Goal: Task Accomplishment & Management: Manage account settings

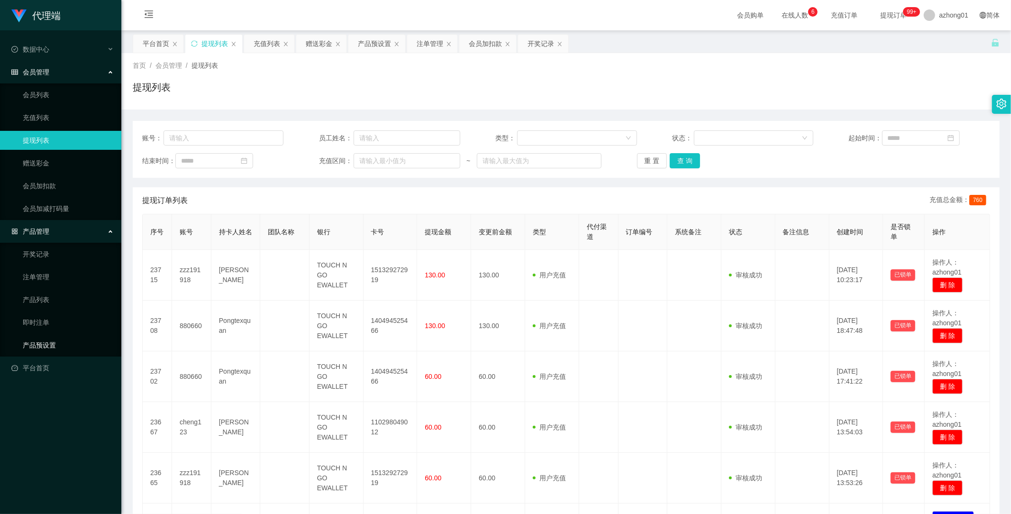
click at [41, 342] on link "产品预设置" at bounding box center [68, 345] width 91 height 19
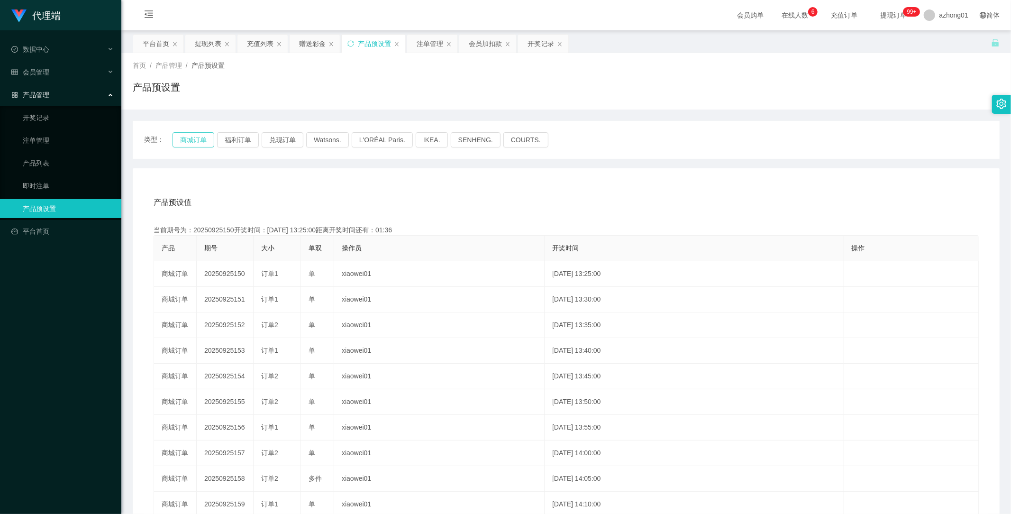
click at [199, 140] on button "商城订单" at bounding box center [194, 139] width 42 height 15
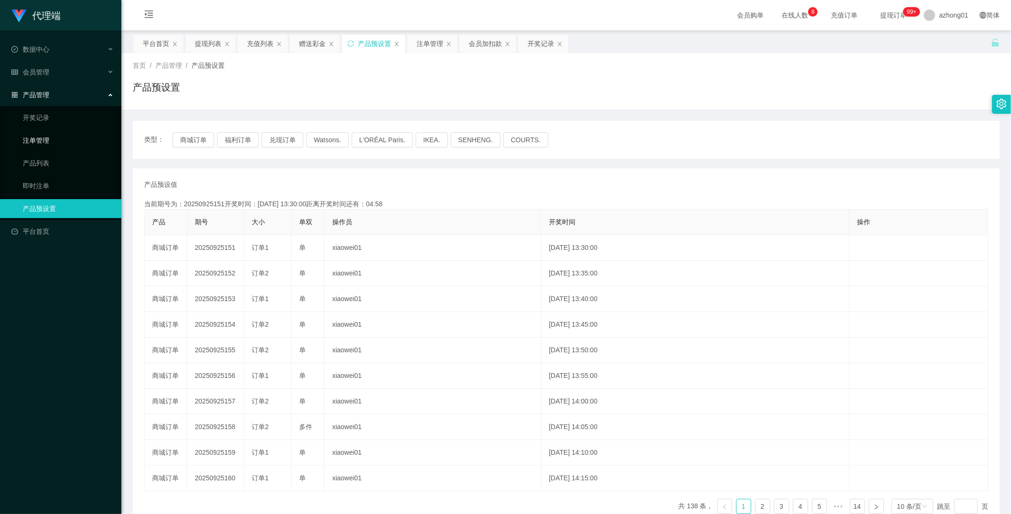
click at [41, 141] on link "注单管理" at bounding box center [68, 140] width 91 height 19
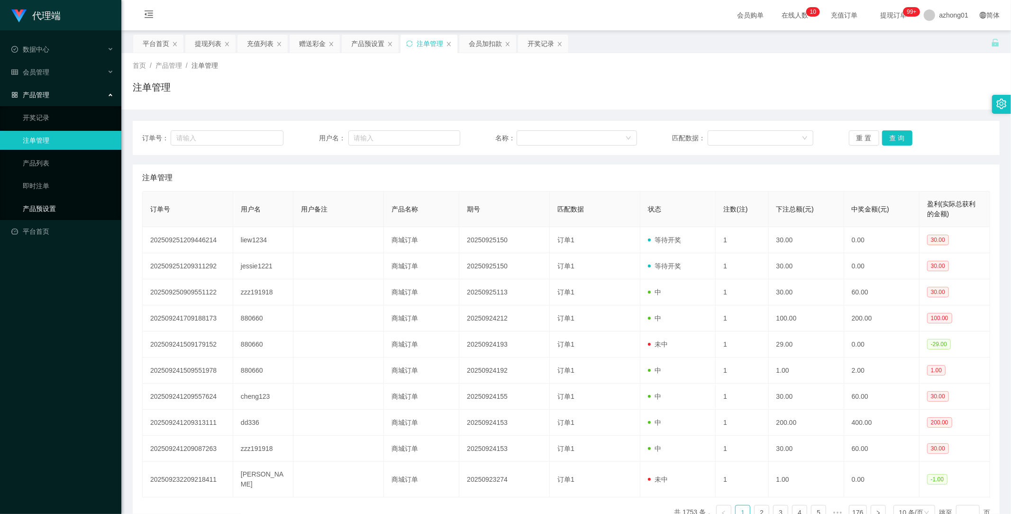
click at [56, 211] on link "产品预设置" at bounding box center [68, 208] width 91 height 19
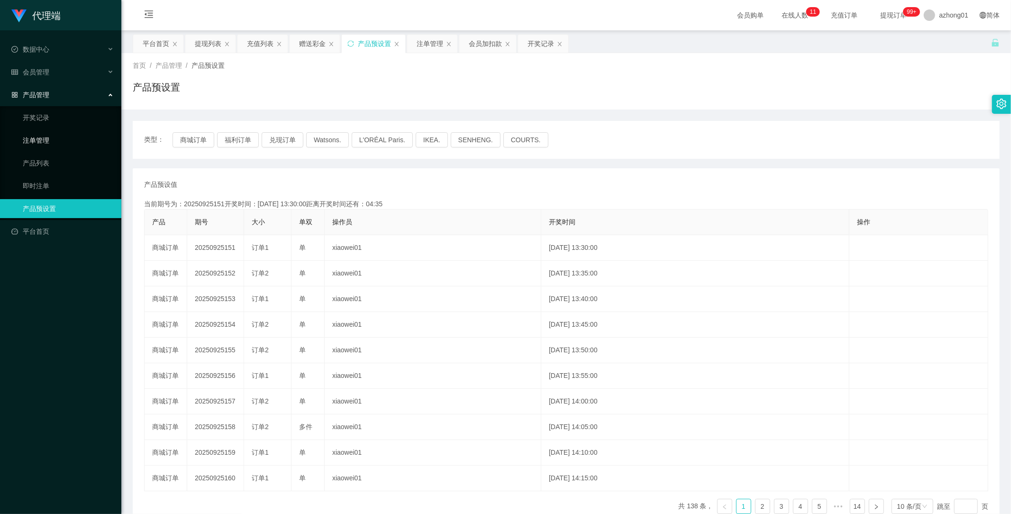
click at [45, 139] on link "注单管理" at bounding box center [68, 140] width 91 height 19
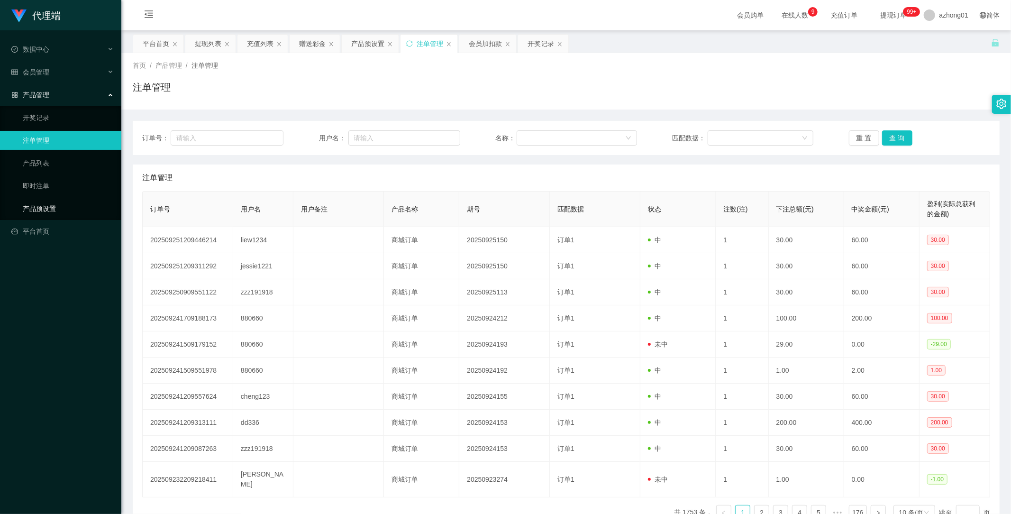
click at [44, 204] on link "产品预设置" at bounding box center [68, 208] width 91 height 19
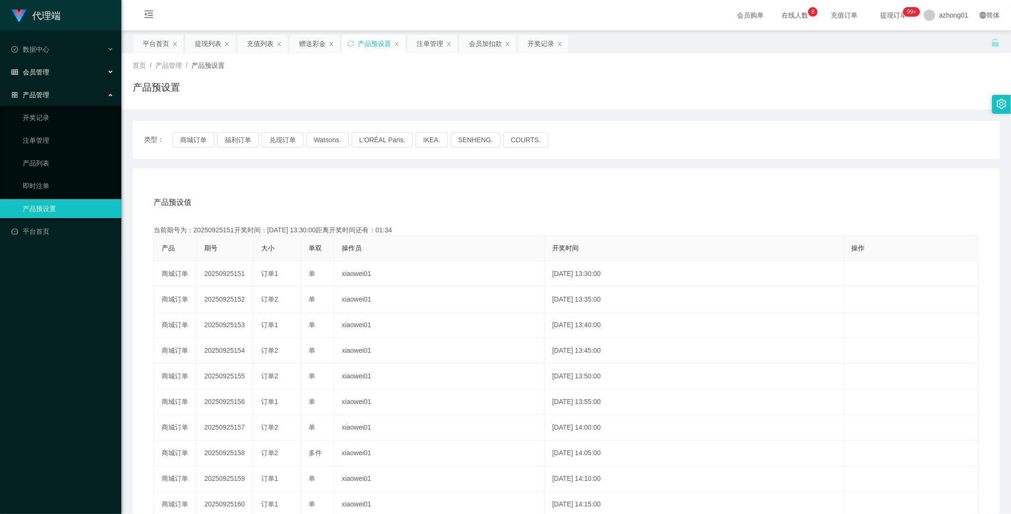
click at [46, 69] on span "会员管理" at bounding box center [30, 72] width 38 height 8
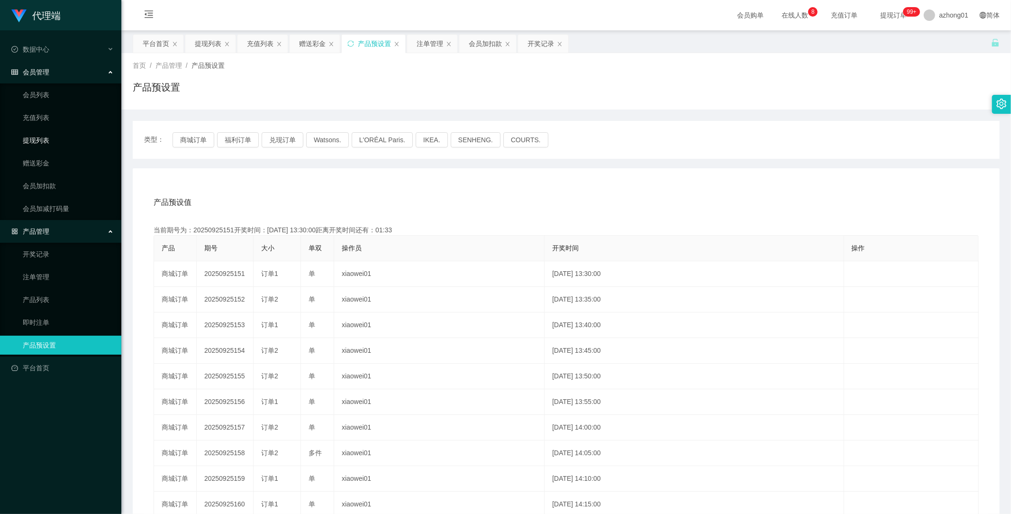
click at [42, 135] on link "提现列表" at bounding box center [68, 140] width 91 height 19
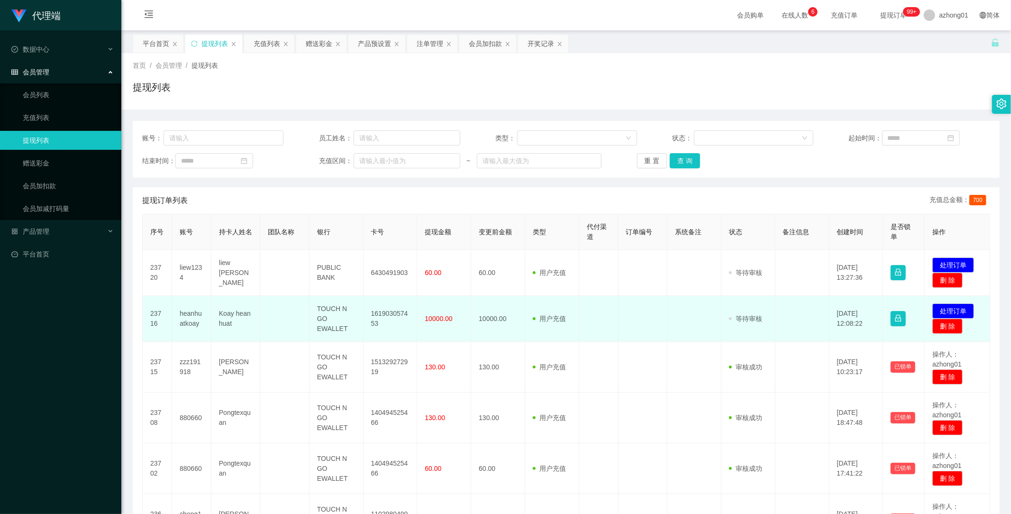
click at [191, 315] on td "heanhuatkoay" at bounding box center [191, 319] width 39 height 46
copy td "heanhuatkoay"
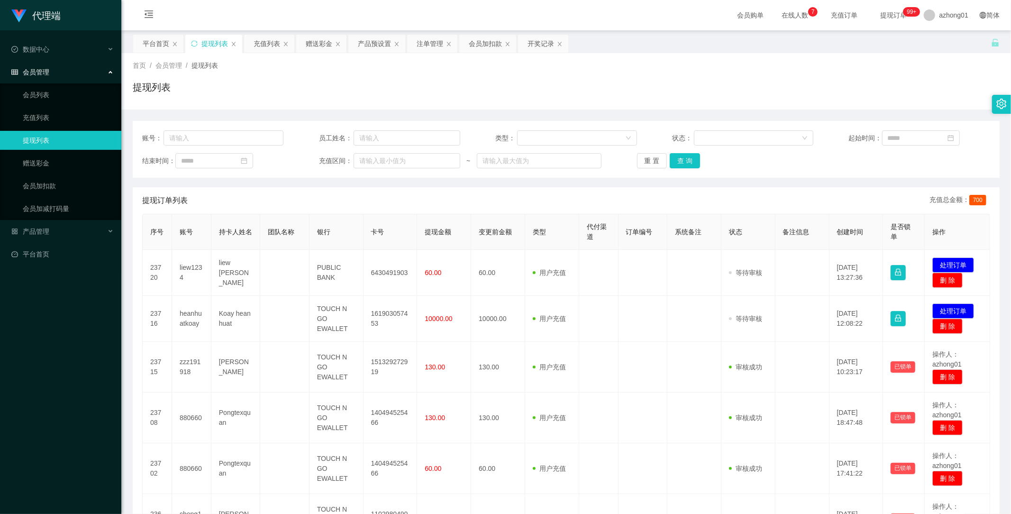
drag, startPoint x: 661, startPoint y: 193, endPoint x: 668, endPoint y: 198, distance: 8.5
click at [661, 193] on div "提现订单列表 充值总金额： 700" at bounding box center [566, 200] width 848 height 27
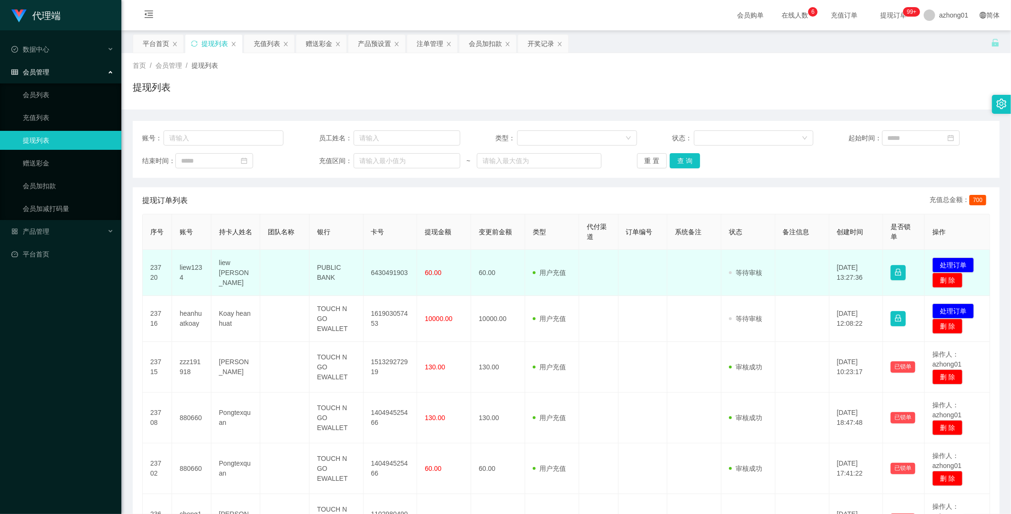
click at [191, 268] on td "liew1234" at bounding box center [191, 273] width 39 height 46
copy td "liew1234"
click at [383, 268] on td "6430491903" at bounding box center [391, 273] width 54 height 46
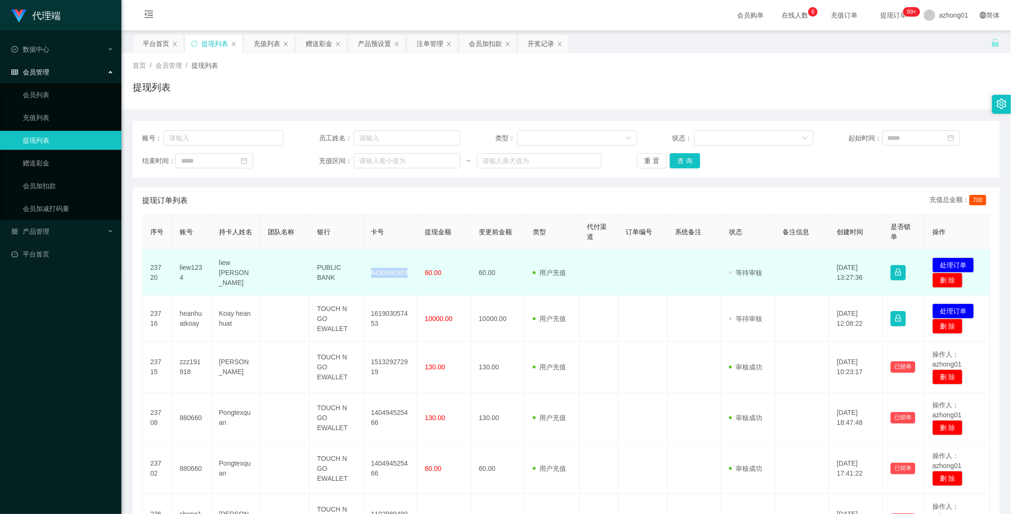
copy td "6430491903"
click at [952, 263] on button "处理订单" at bounding box center [954, 264] width 42 height 15
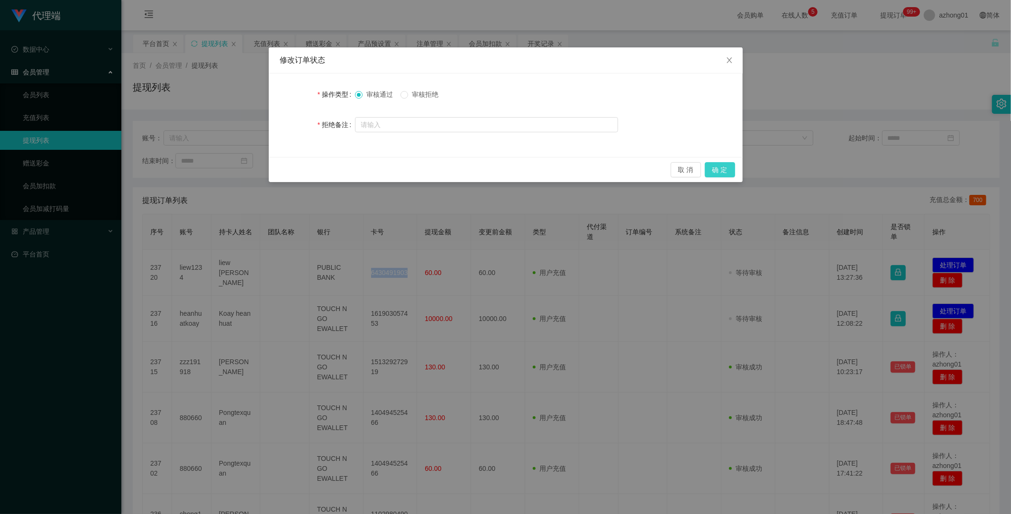
click at [726, 168] on button "确 定" at bounding box center [720, 169] width 30 height 15
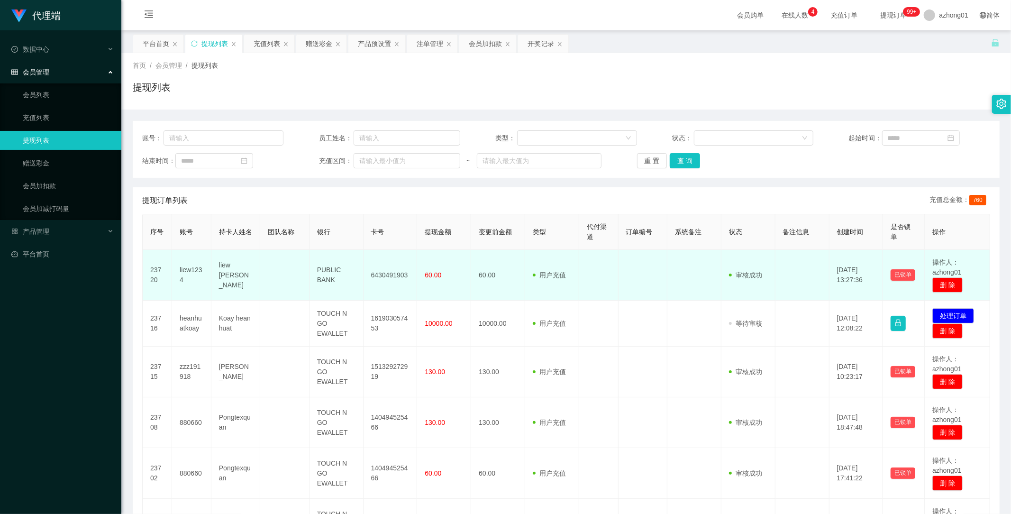
click at [467, 297] on td "60.00" at bounding box center [444, 275] width 54 height 51
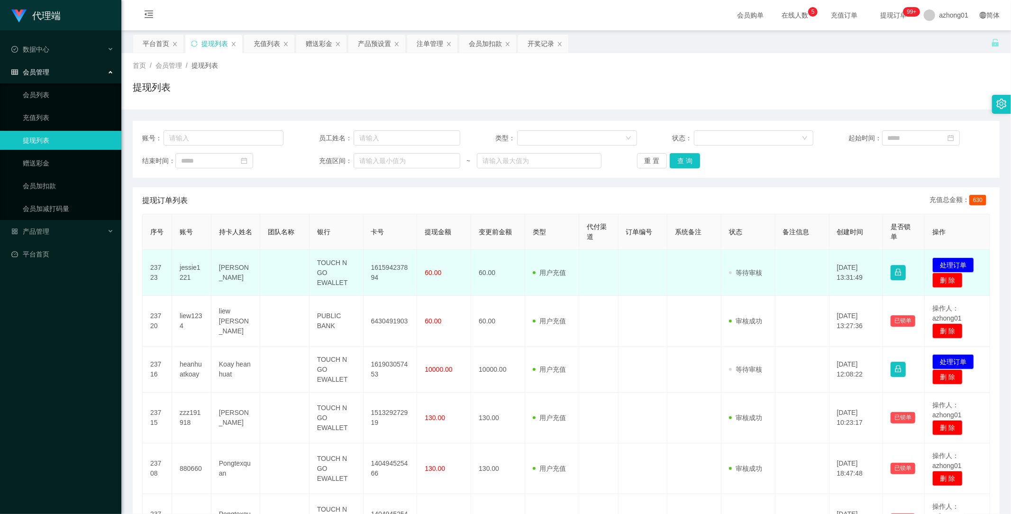
click at [394, 267] on td "161594237894" at bounding box center [391, 273] width 54 height 46
copy td "161594237894"
click at [394, 267] on td "161594237894" at bounding box center [391, 273] width 54 height 46
copy td "161594237894"
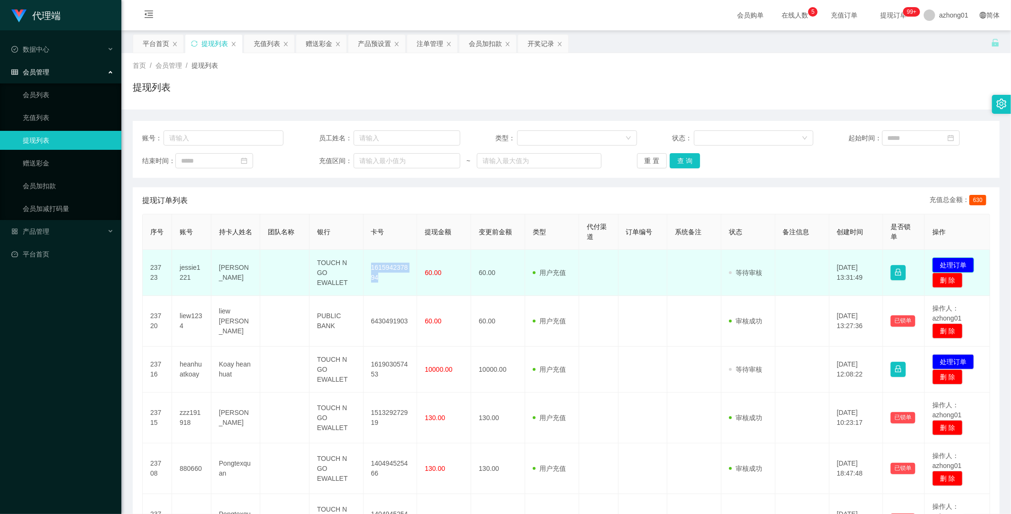
click at [956, 260] on button "处理订单" at bounding box center [954, 264] width 42 height 15
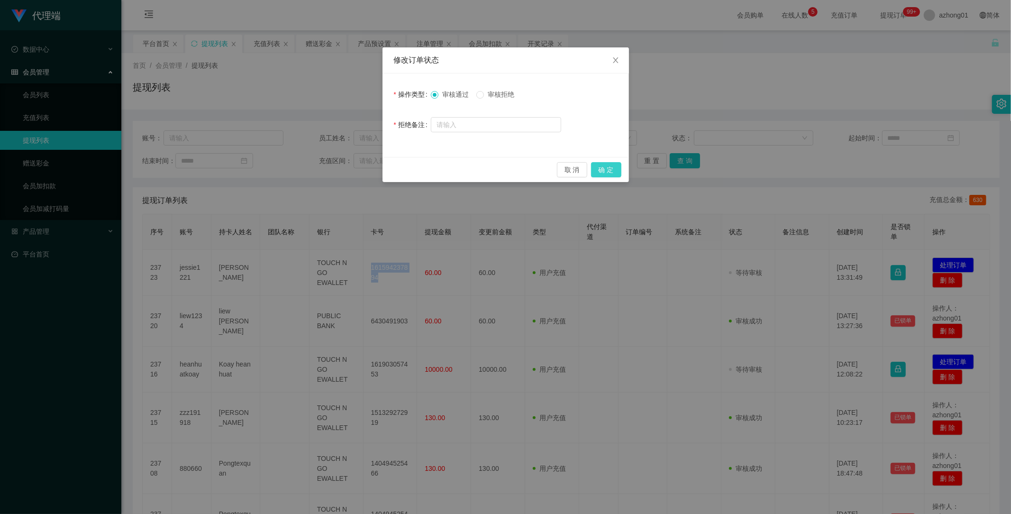
click at [603, 169] on button "确 定" at bounding box center [606, 169] width 30 height 15
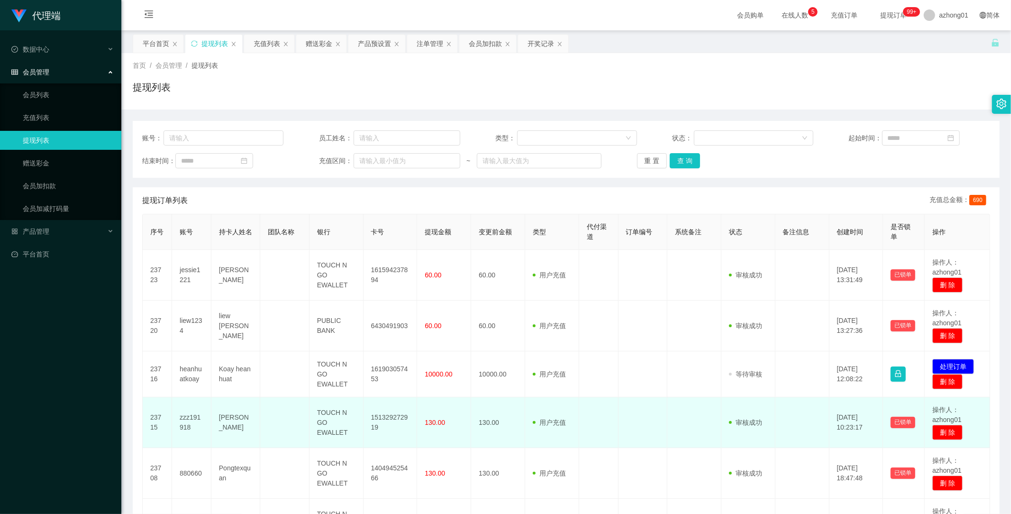
click at [629, 442] on td at bounding box center [643, 422] width 49 height 51
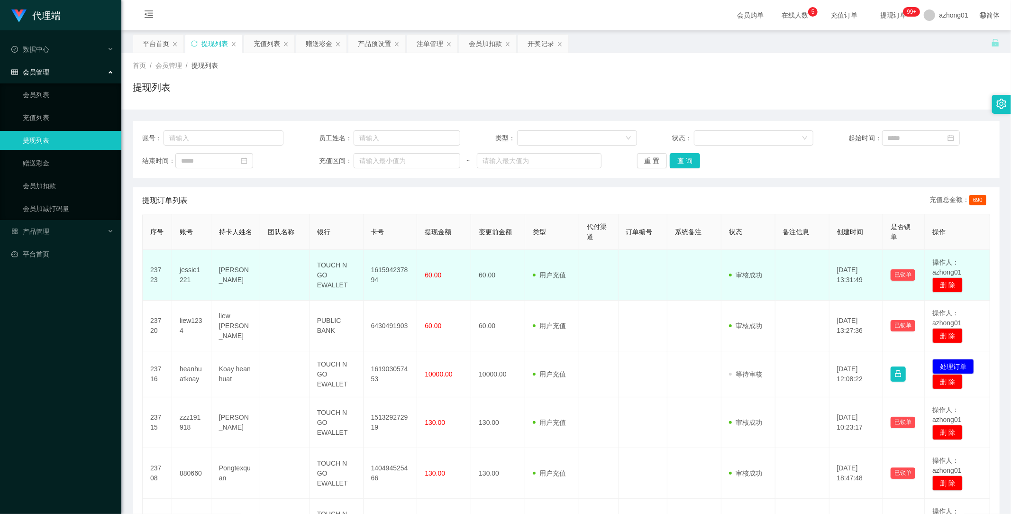
click at [389, 268] on td "161594237894" at bounding box center [391, 275] width 54 height 51
copy td "161594237894"
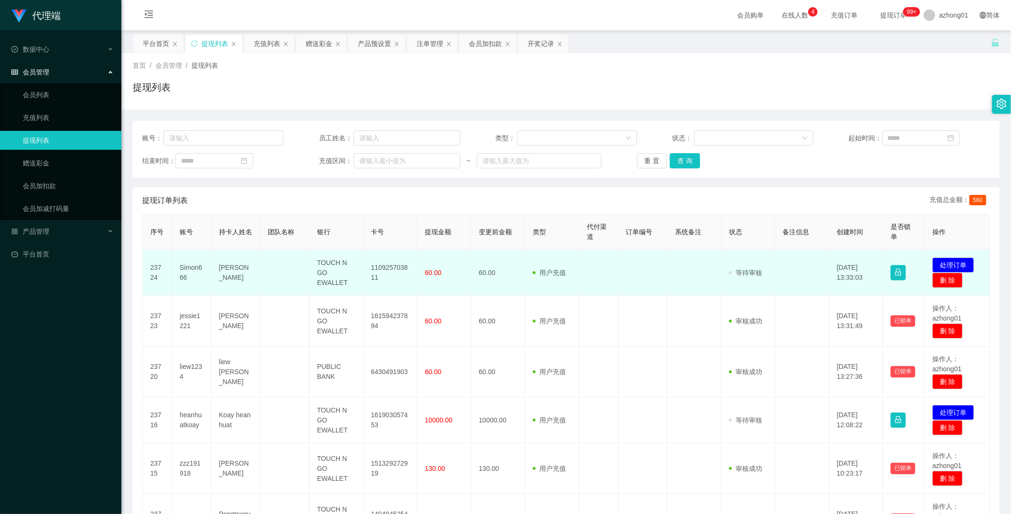
click at [382, 267] on td "110925703811" at bounding box center [391, 273] width 54 height 46
copy td "110925703811"
click at [382, 267] on td "110925703811" at bounding box center [391, 273] width 54 height 46
copy td "110925703811"
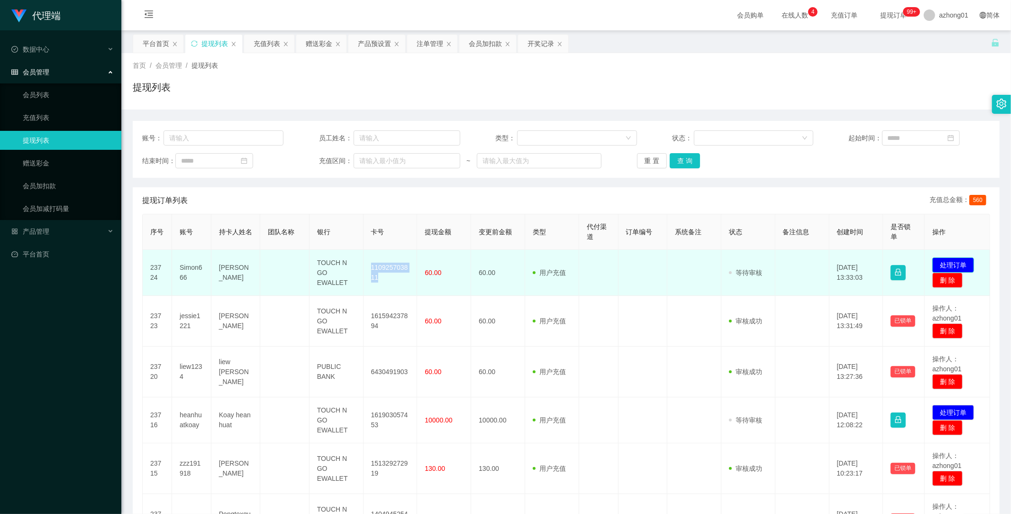
click at [957, 262] on button "处理订单" at bounding box center [954, 264] width 42 height 15
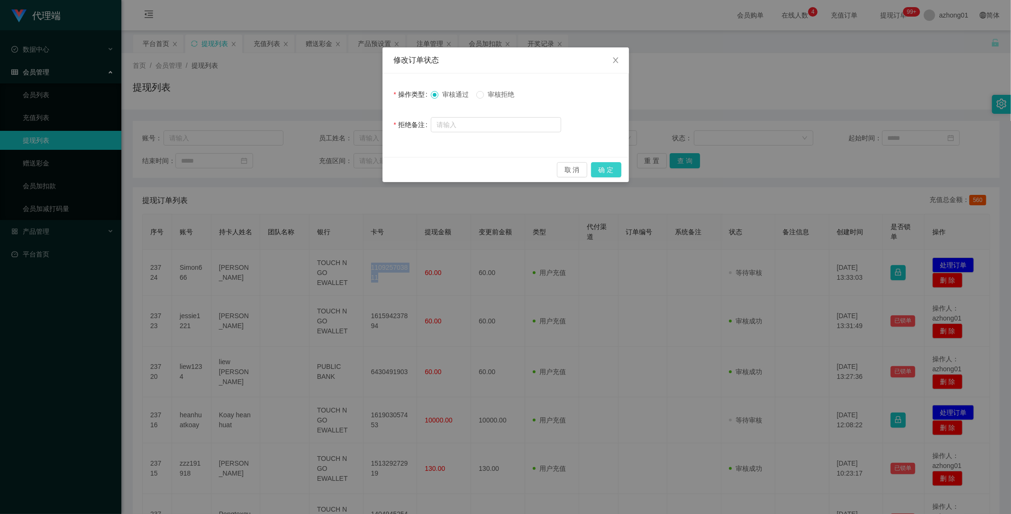
click at [615, 173] on button "确 定" at bounding box center [606, 169] width 30 height 15
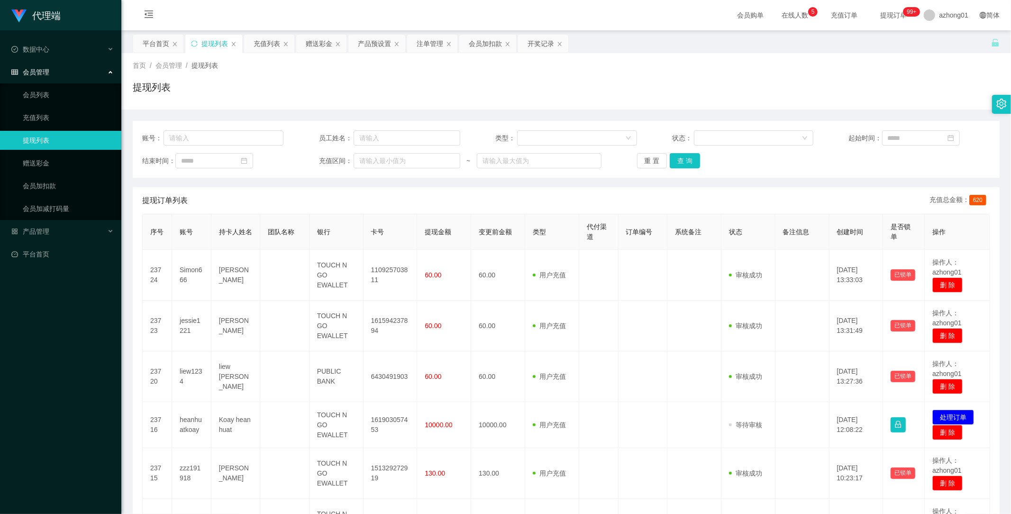
click at [579, 79] on div "首页 / 会员管理 / 提现列表 / 提现列表" at bounding box center [566, 81] width 867 height 41
click at [31, 228] on span "产品管理" at bounding box center [30, 232] width 38 height 8
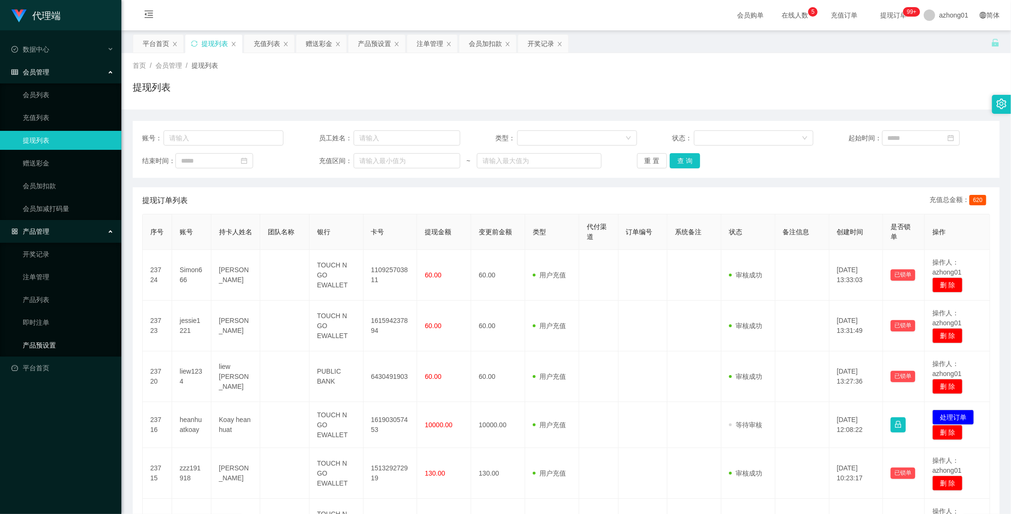
click at [49, 346] on link "产品预设置" at bounding box center [68, 345] width 91 height 19
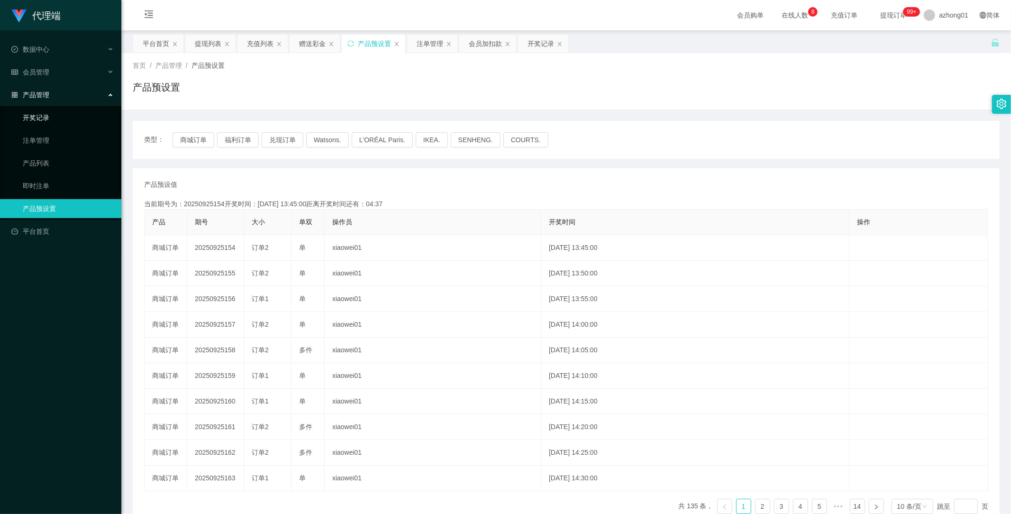
click at [49, 117] on link "开奖记录" at bounding box center [68, 117] width 91 height 19
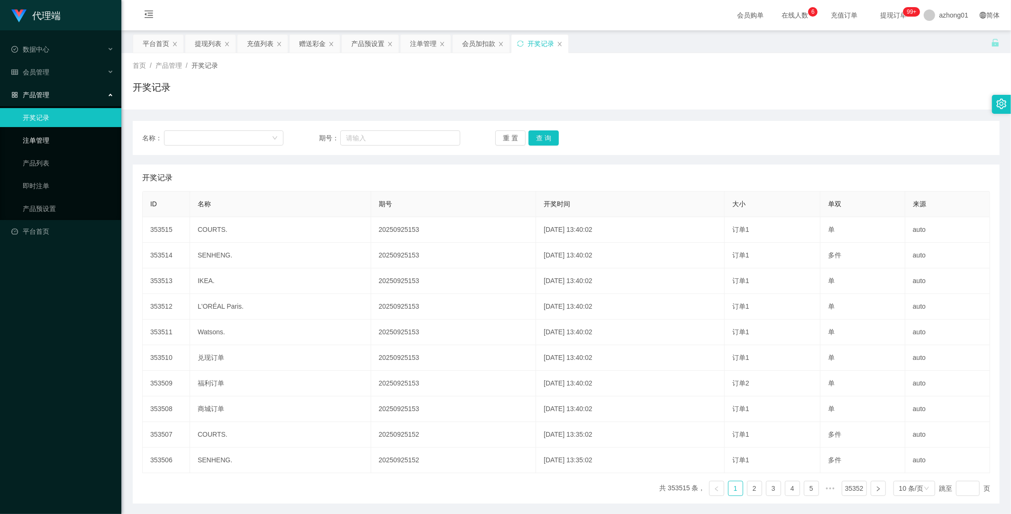
click at [43, 135] on link "注单管理" at bounding box center [68, 140] width 91 height 19
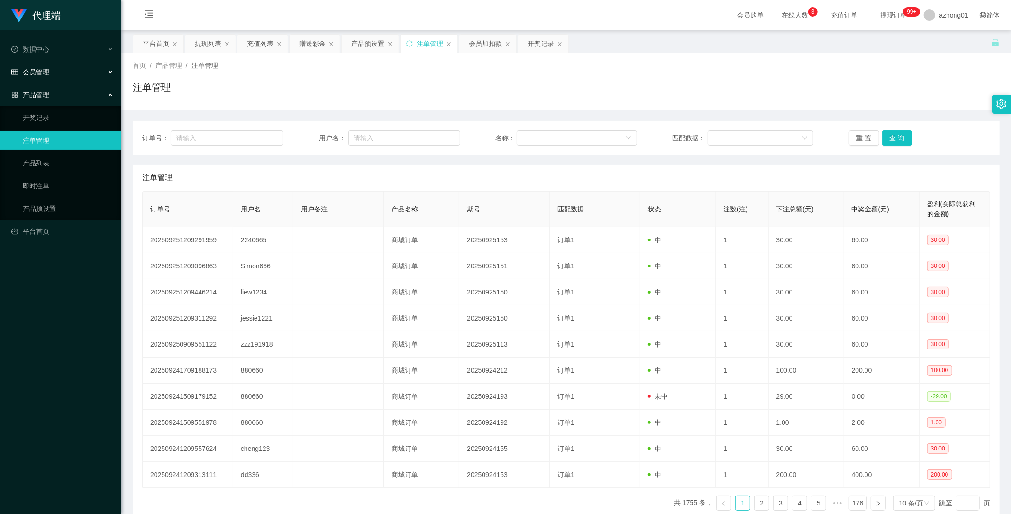
click at [43, 74] on span "会员管理" at bounding box center [30, 72] width 38 height 8
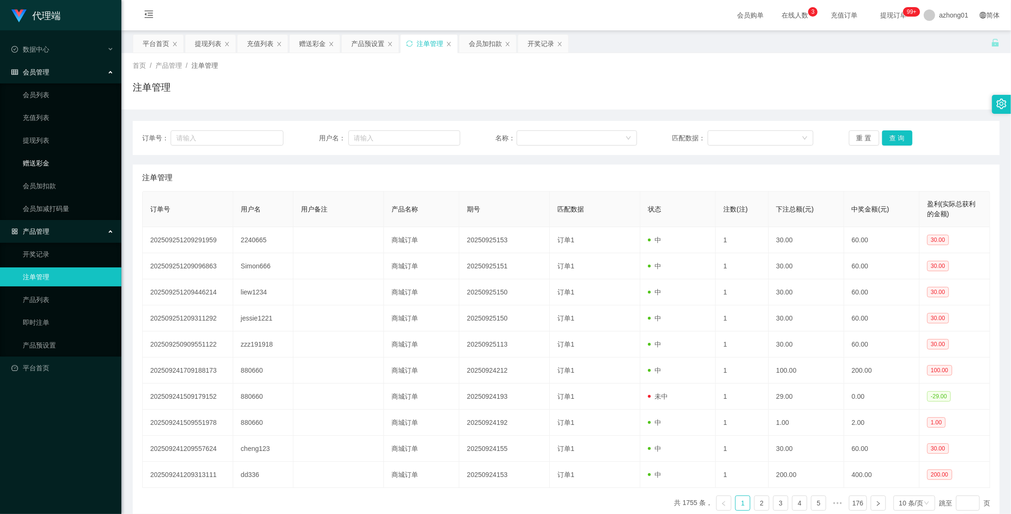
click at [46, 160] on link "赠送彩金" at bounding box center [68, 163] width 91 height 19
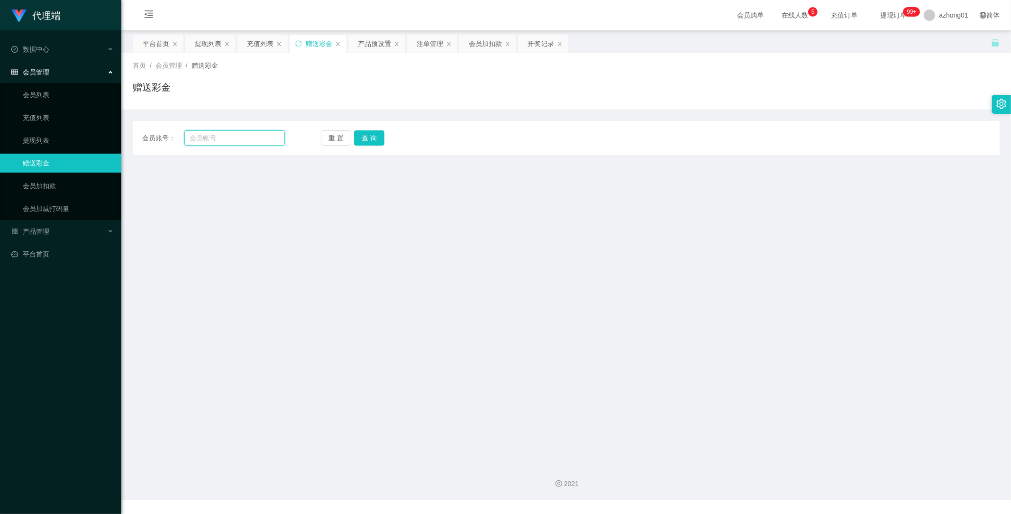
click at [240, 142] on input "text" at bounding box center [234, 137] width 101 height 15
paste input "2240665"
type input "2240665"
click at [364, 139] on button "查 询" at bounding box center [369, 137] width 30 height 15
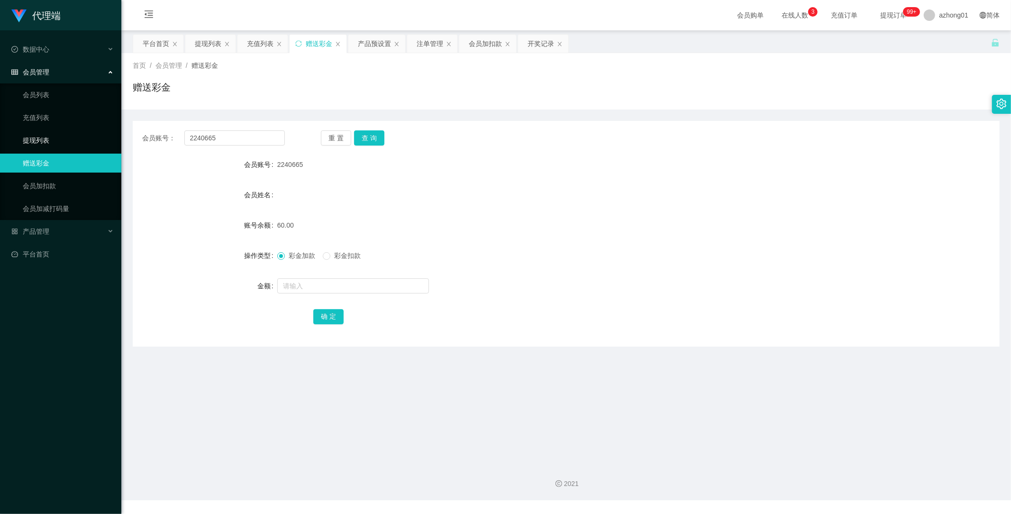
drag, startPoint x: 41, startPoint y: 135, endPoint x: 53, endPoint y: 143, distance: 14.2
click at [43, 136] on link "提现列表" at bounding box center [68, 140] width 91 height 19
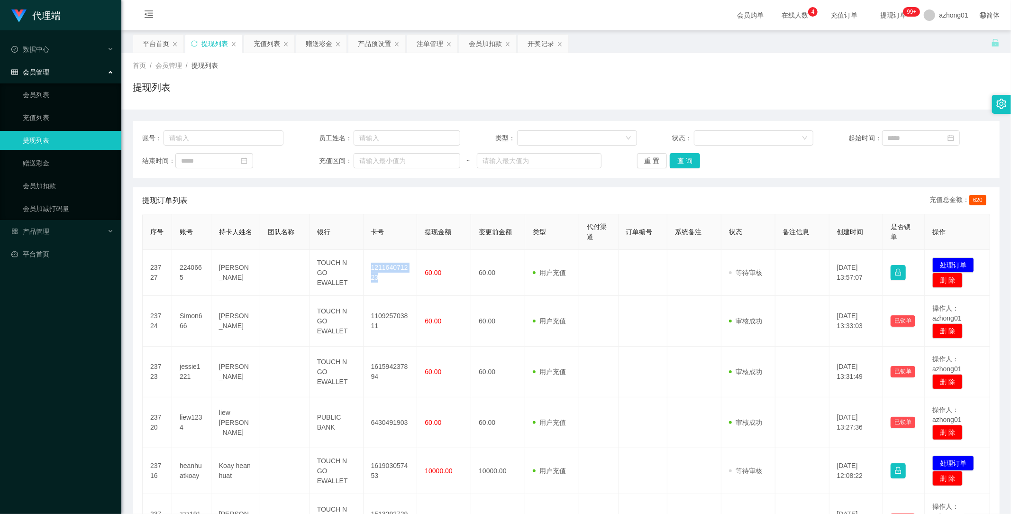
click at [382, 268] on td "121164071223" at bounding box center [391, 273] width 54 height 46
copy td "121164071223"
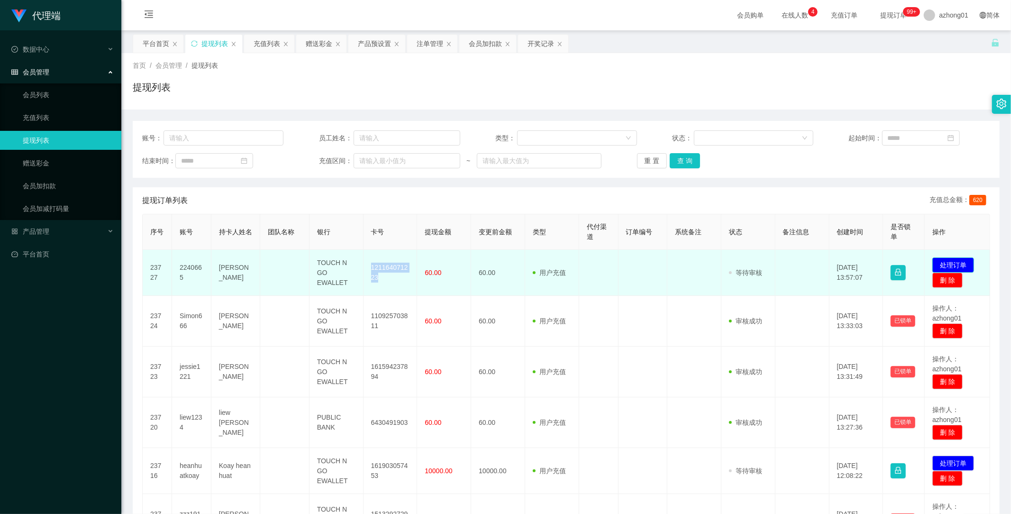
click at [947, 259] on button "处理订单" at bounding box center [954, 264] width 42 height 15
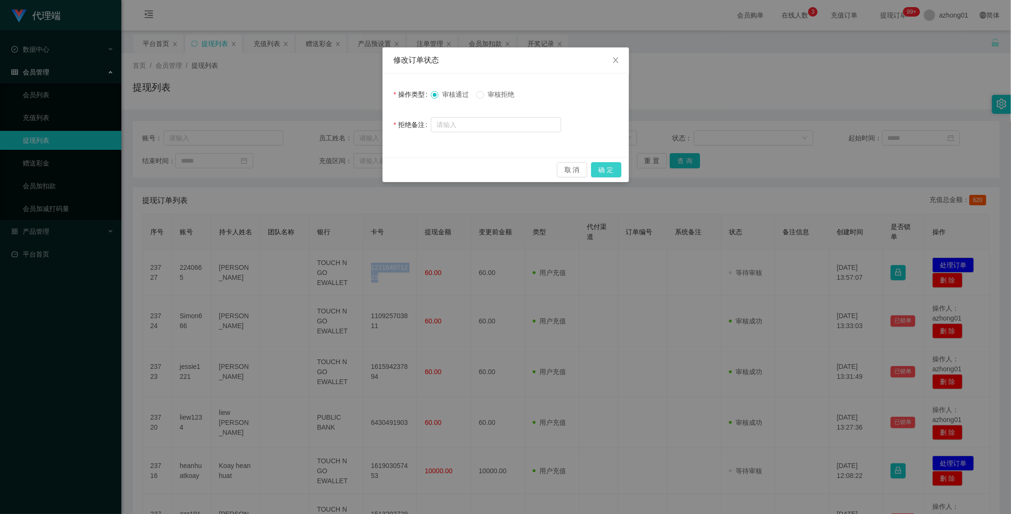
click at [609, 169] on button "确 定" at bounding box center [606, 169] width 30 height 15
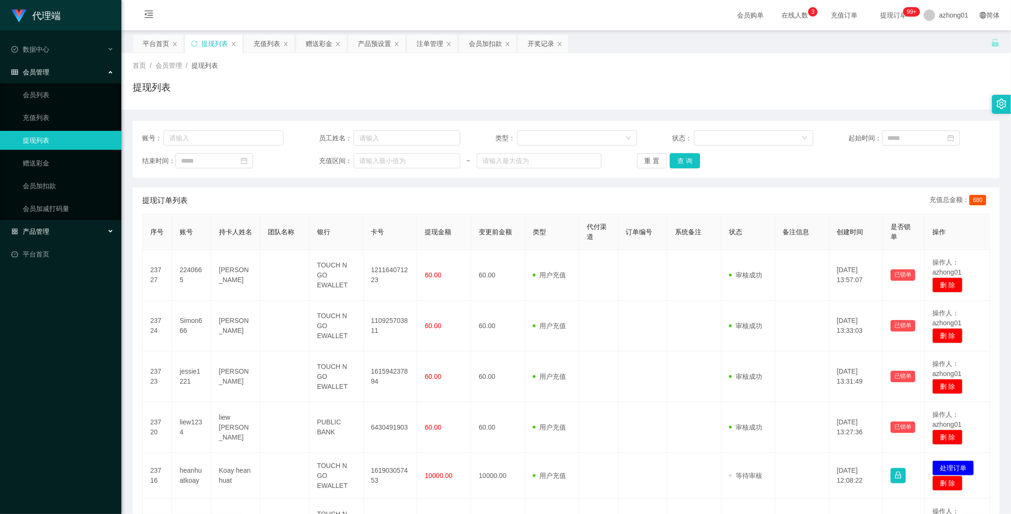
click at [31, 230] on span "产品管理" at bounding box center [30, 232] width 38 height 8
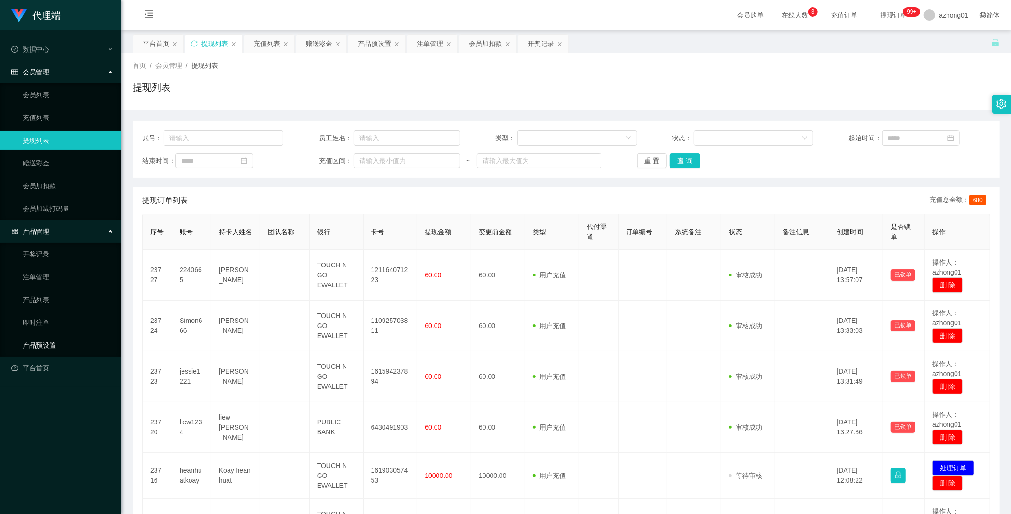
drag, startPoint x: 43, startPoint y: 343, endPoint x: 55, endPoint y: 340, distance: 11.6
click at [43, 343] on link "产品预设置" at bounding box center [68, 345] width 91 height 19
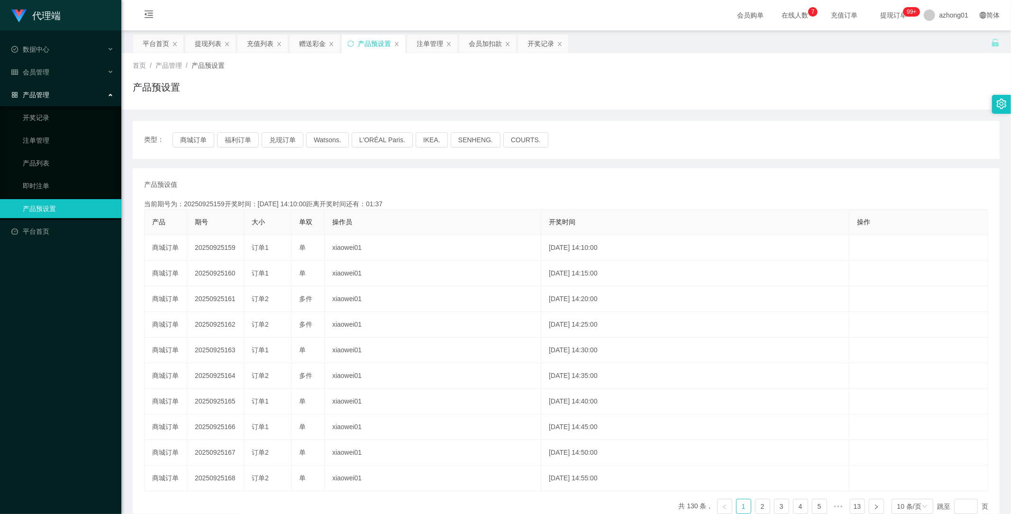
click at [50, 208] on link "产品预设置" at bounding box center [68, 208] width 91 height 19
click at [45, 135] on link "注单管理" at bounding box center [68, 140] width 91 height 19
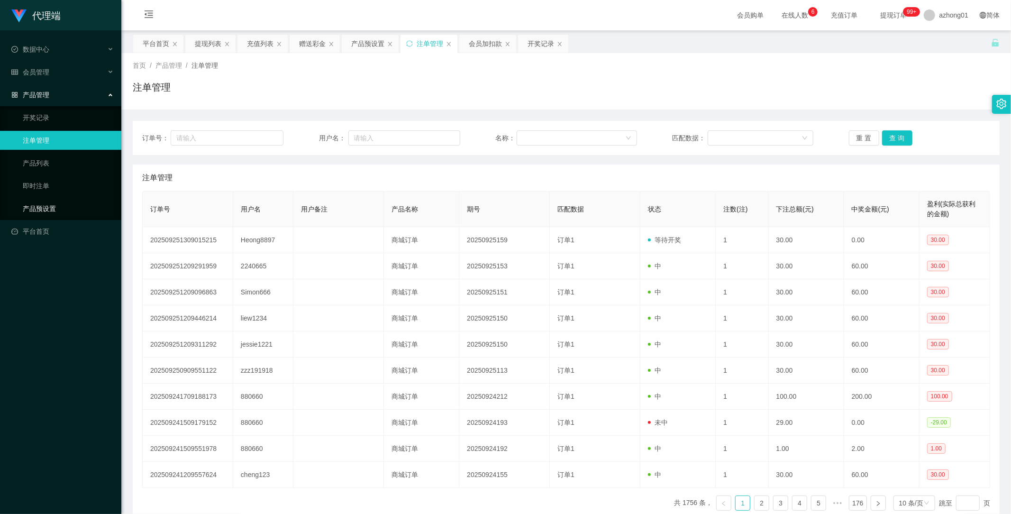
click at [48, 205] on link "产品预设置" at bounding box center [68, 208] width 91 height 19
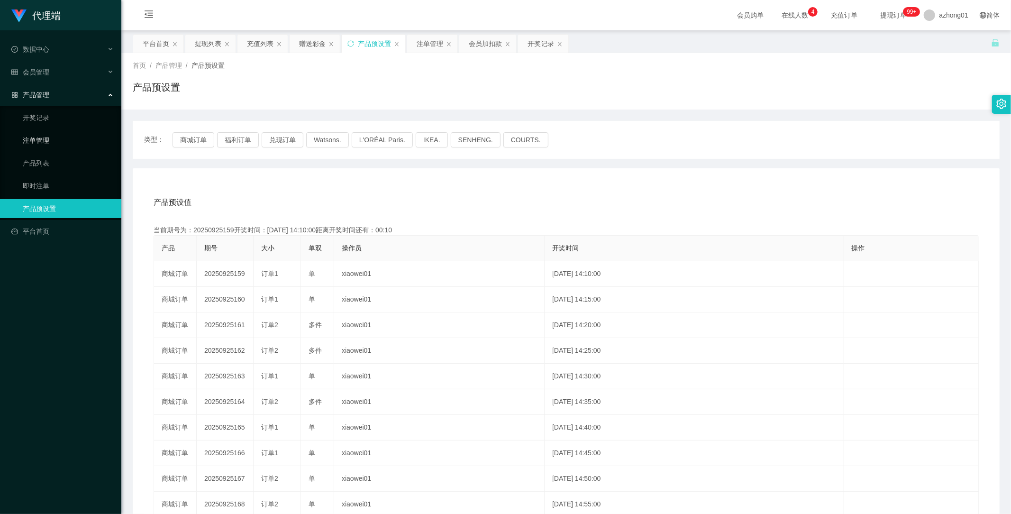
click at [43, 136] on link "注单管理" at bounding box center [68, 140] width 91 height 19
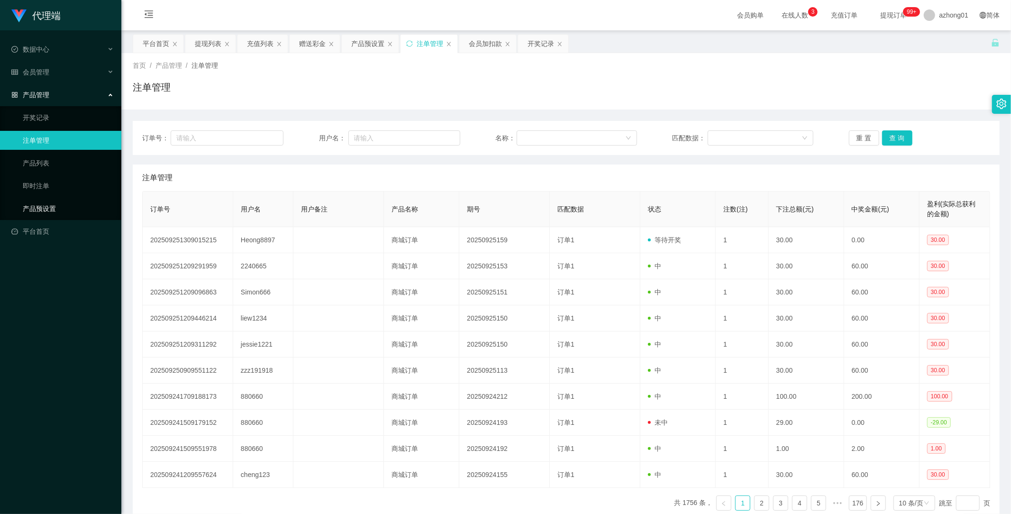
click at [44, 210] on link "产品预设置" at bounding box center [68, 208] width 91 height 19
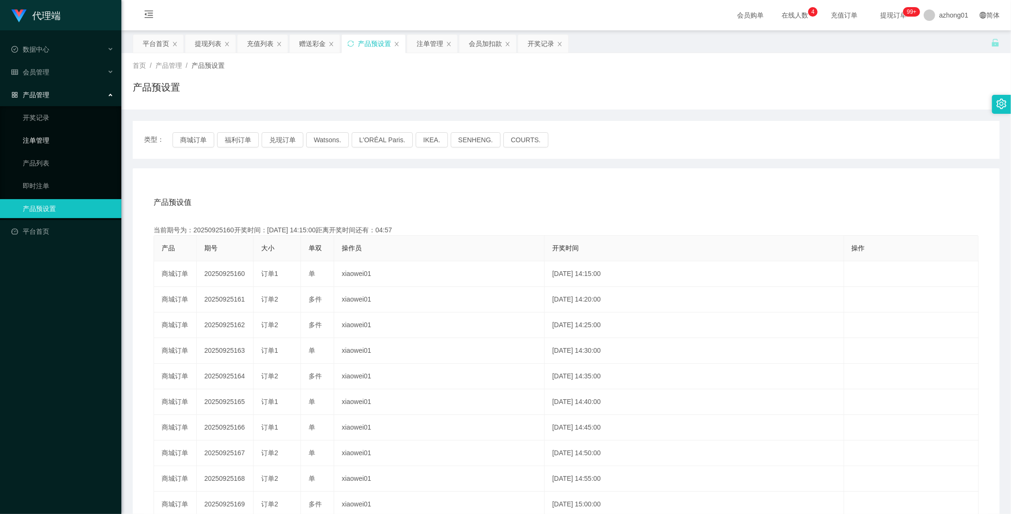
click at [44, 140] on link "注单管理" at bounding box center [68, 140] width 91 height 19
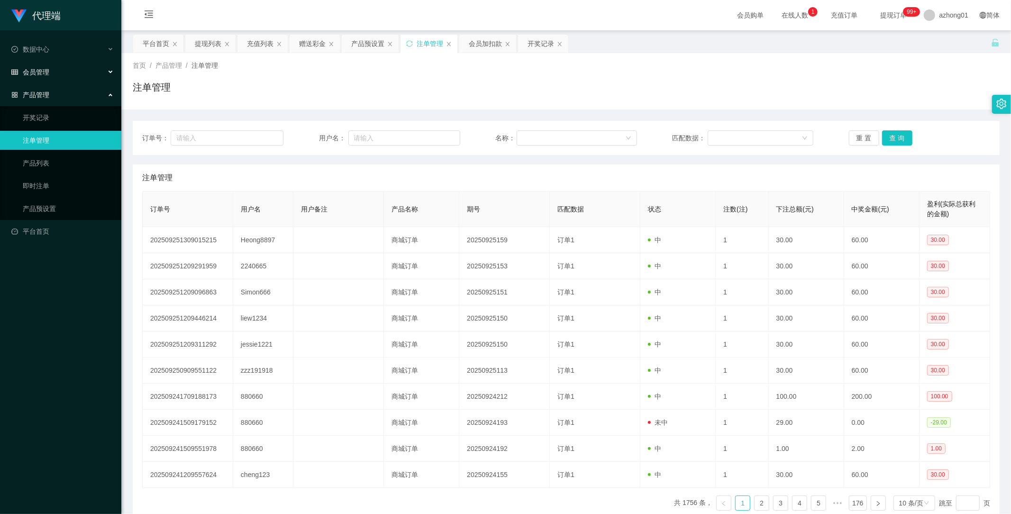
drag, startPoint x: 50, startPoint y: 72, endPoint x: 58, endPoint y: 91, distance: 20.6
click at [50, 74] on div "会员管理" at bounding box center [60, 72] width 121 height 19
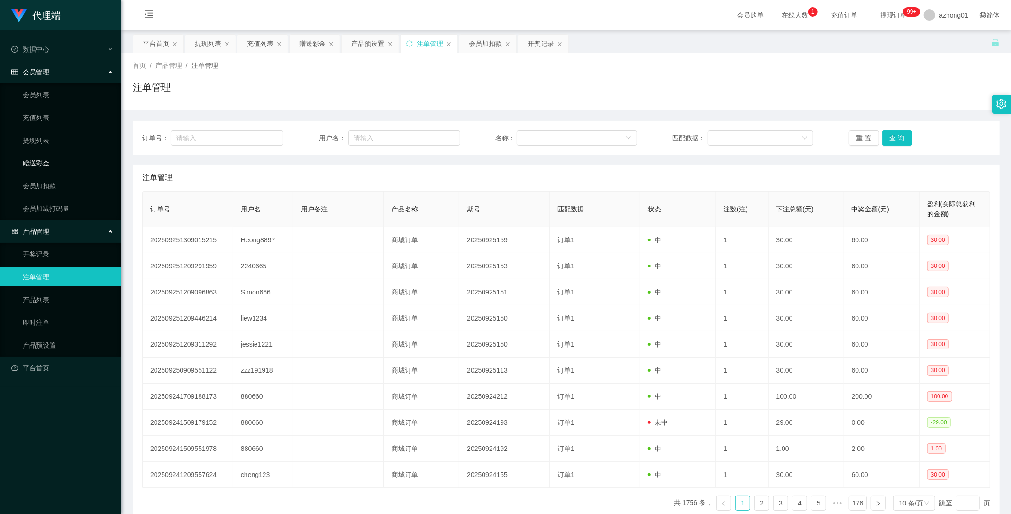
drag, startPoint x: 41, startPoint y: 159, endPoint x: 45, endPoint y: 169, distance: 10.2
click at [41, 161] on link "赠送彩金" at bounding box center [68, 163] width 91 height 19
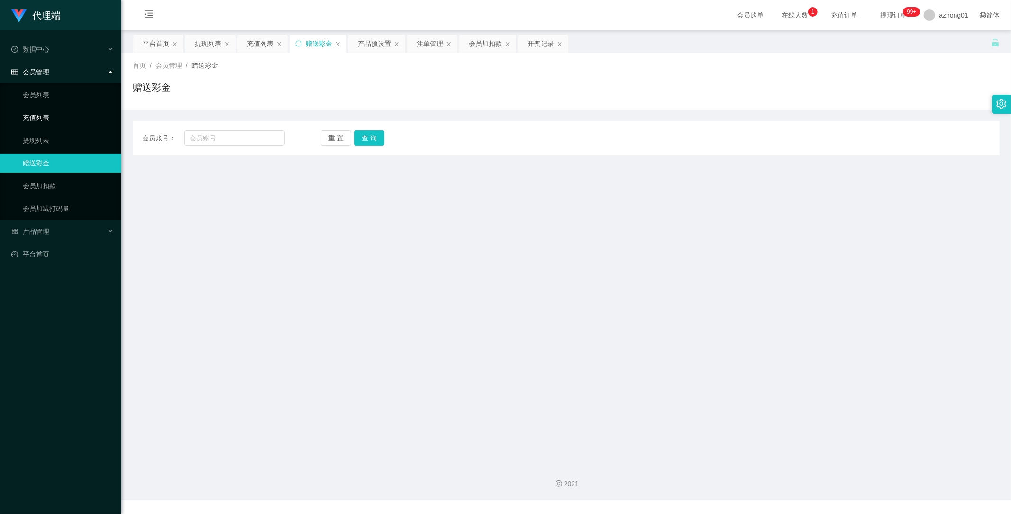
click at [46, 119] on link "充值列表" at bounding box center [68, 117] width 91 height 19
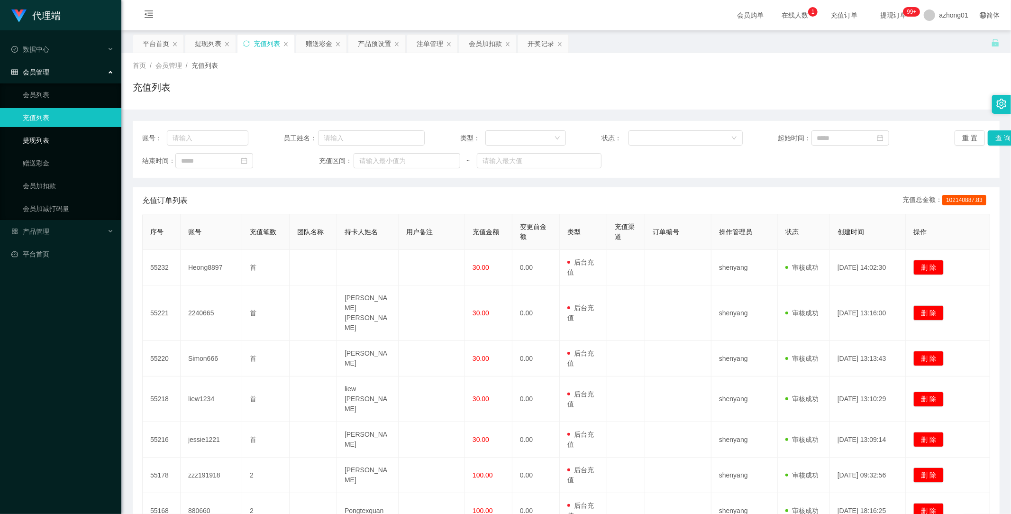
click at [41, 142] on link "提现列表" at bounding box center [68, 140] width 91 height 19
